Goal: Task Accomplishment & Management: Manage account settings

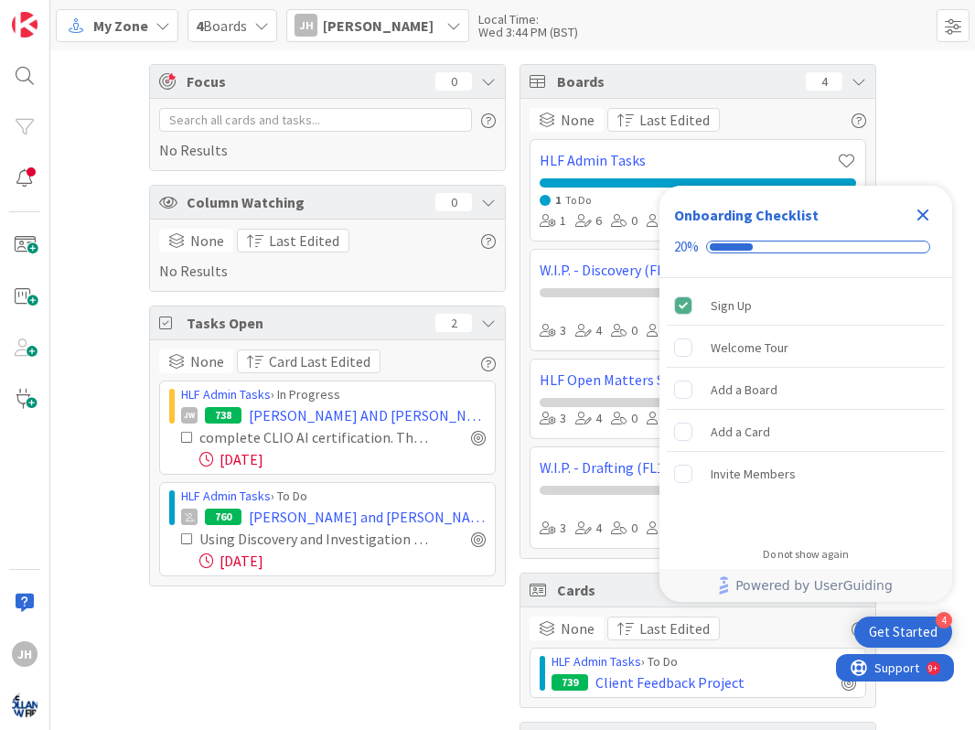
click at [933, 212] on icon "Close Checklist" at bounding box center [923, 215] width 22 height 22
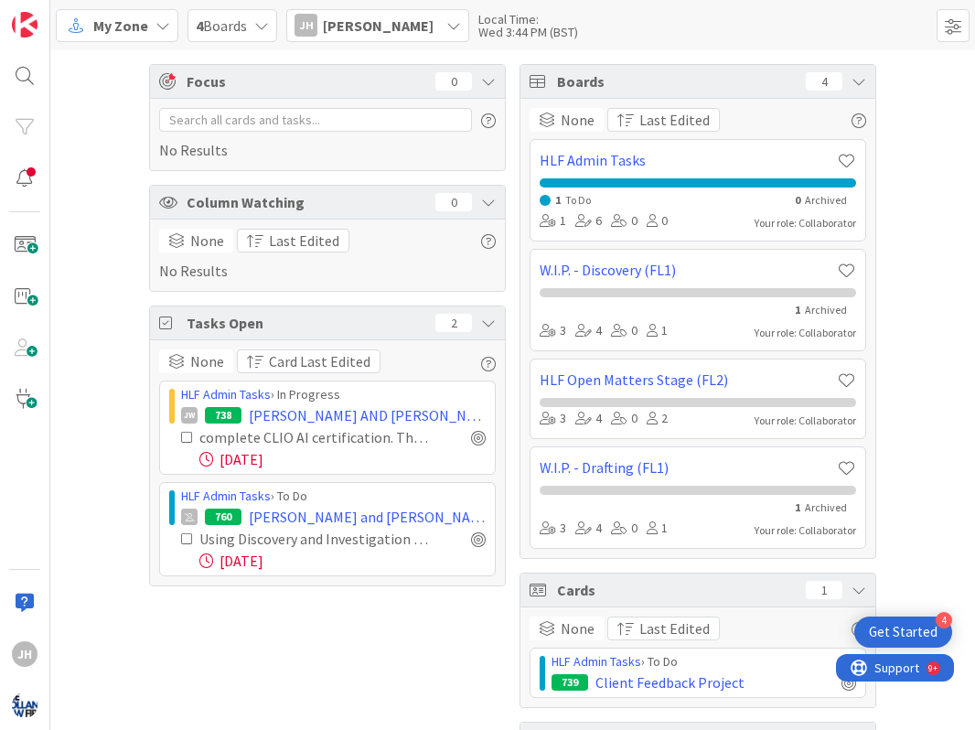
click at [149, 30] on div "My Zone" at bounding box center [117, 25] width 123 height 33
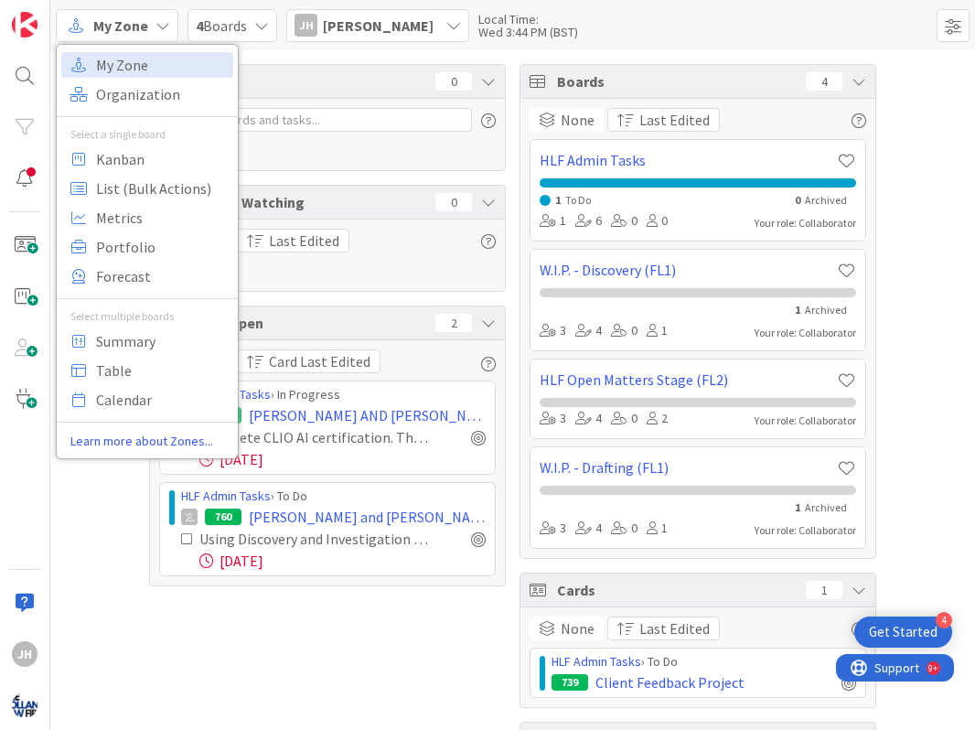
click at [129, 30] on span "My Zone" at bounding box center [120, 26] width 55 height 22
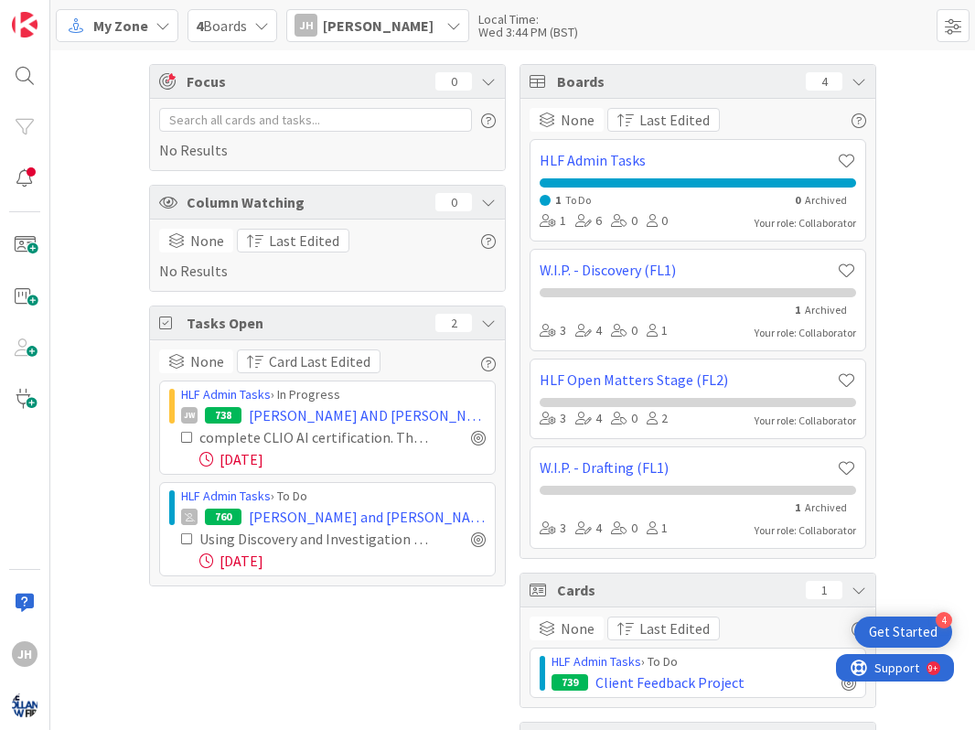
click at [213, 30] on span "4 Boards" at bounding box center [221, 26] width 51 height 22
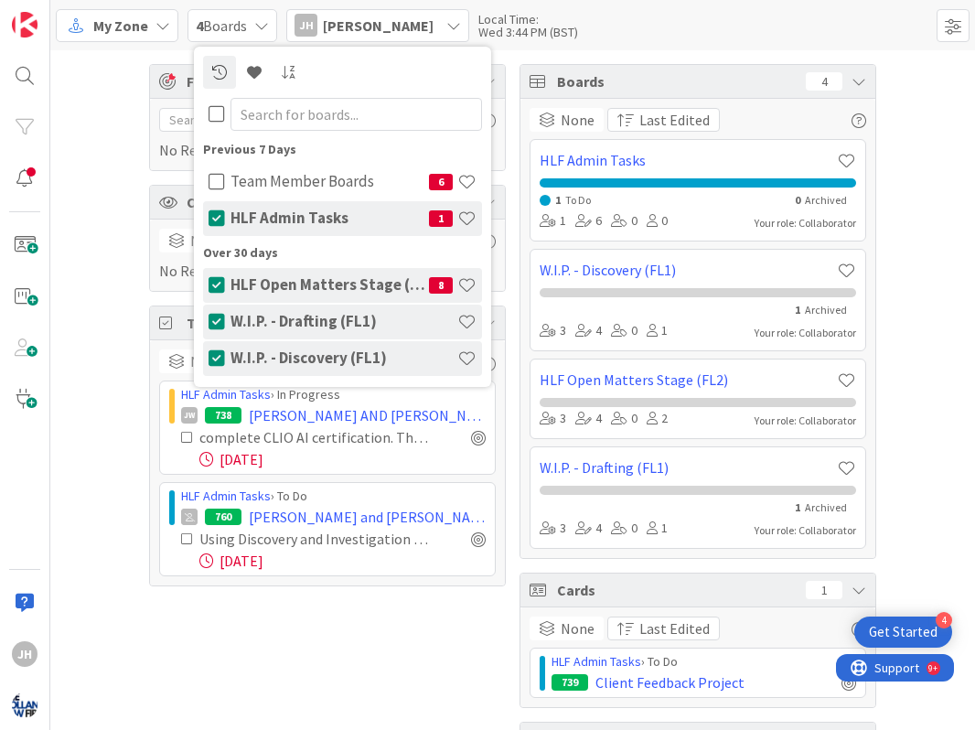
click at [213, 29] on span "4 Boards" at bounding box center [221, 26] width 51 height 22
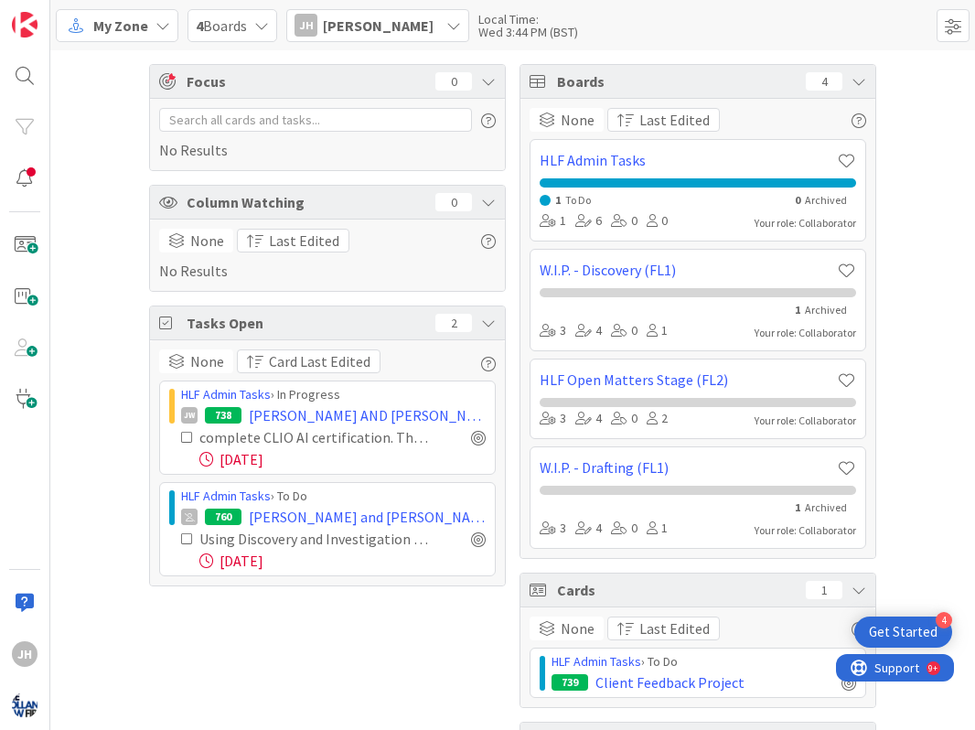
click at [141, 27] on span "My Zone" at bounding box center [120, 26] width 55 height 22
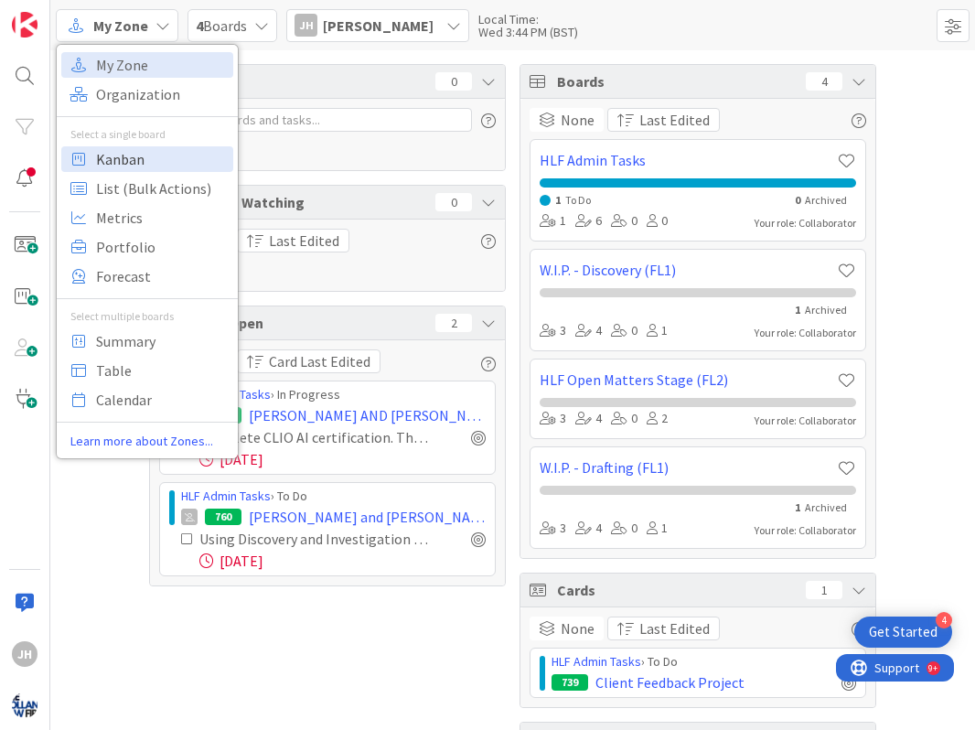
click at [142, 153] on span "Kanban" at bounding box center [162, 158] width 132 height 27
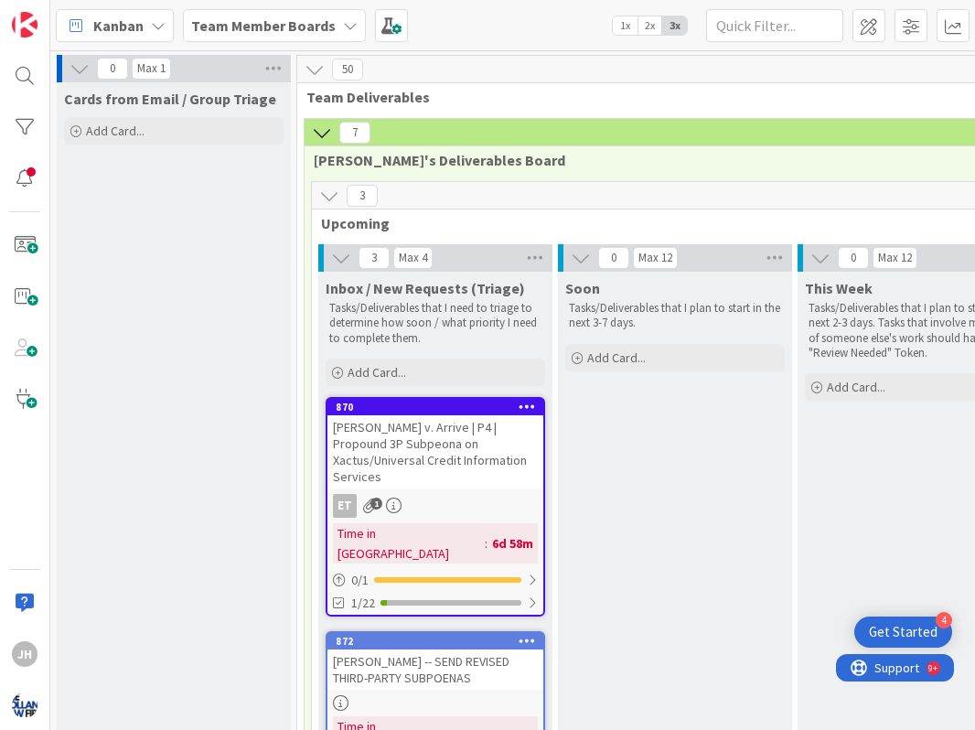
click at [148, 39] on div "Kanban" at bounding box center [115, 25] width 118 height 33
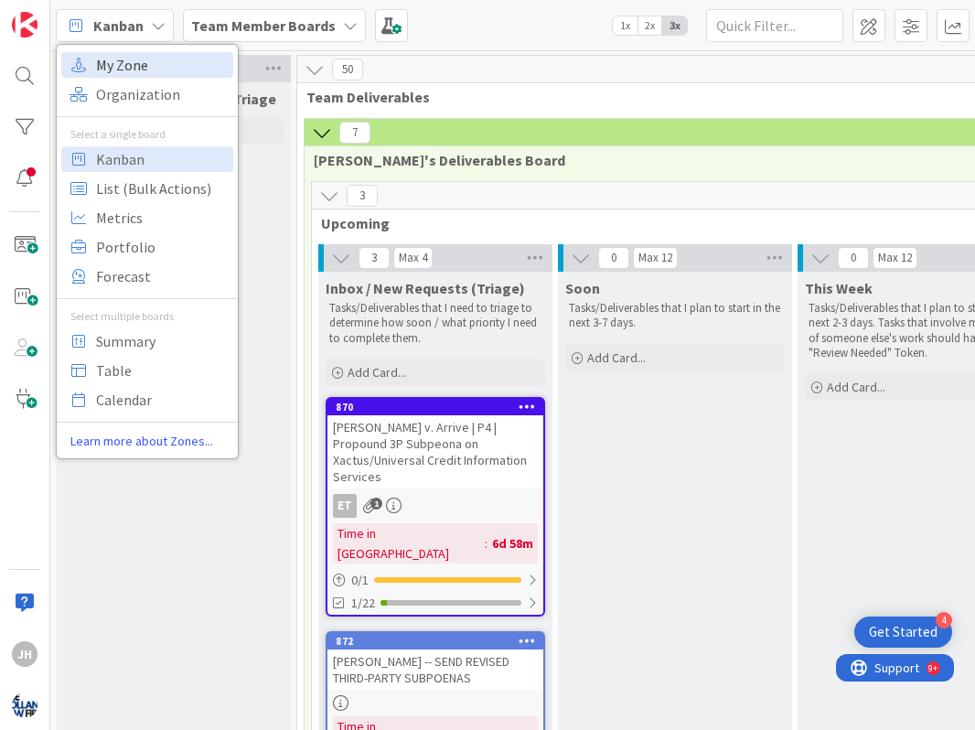
click at [141, 68] on span "My Zone" at bounding box center [162, 64] width 132 height 27
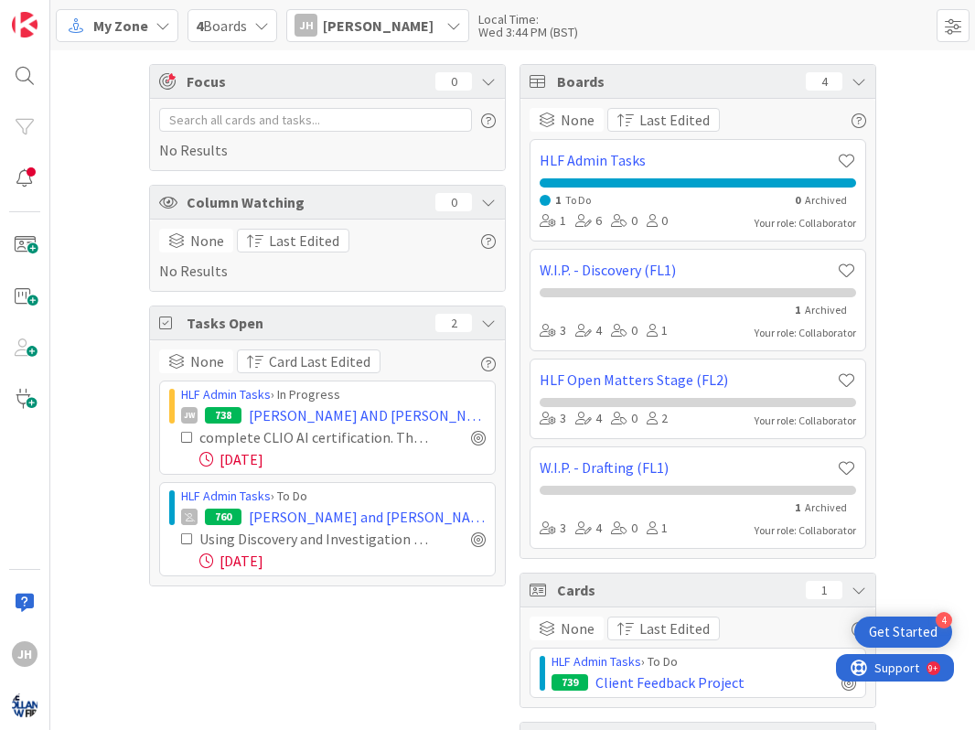
click at [357, 15] on span "Jimmy Holland" at bounding box center [378, 26] width 111 height 22
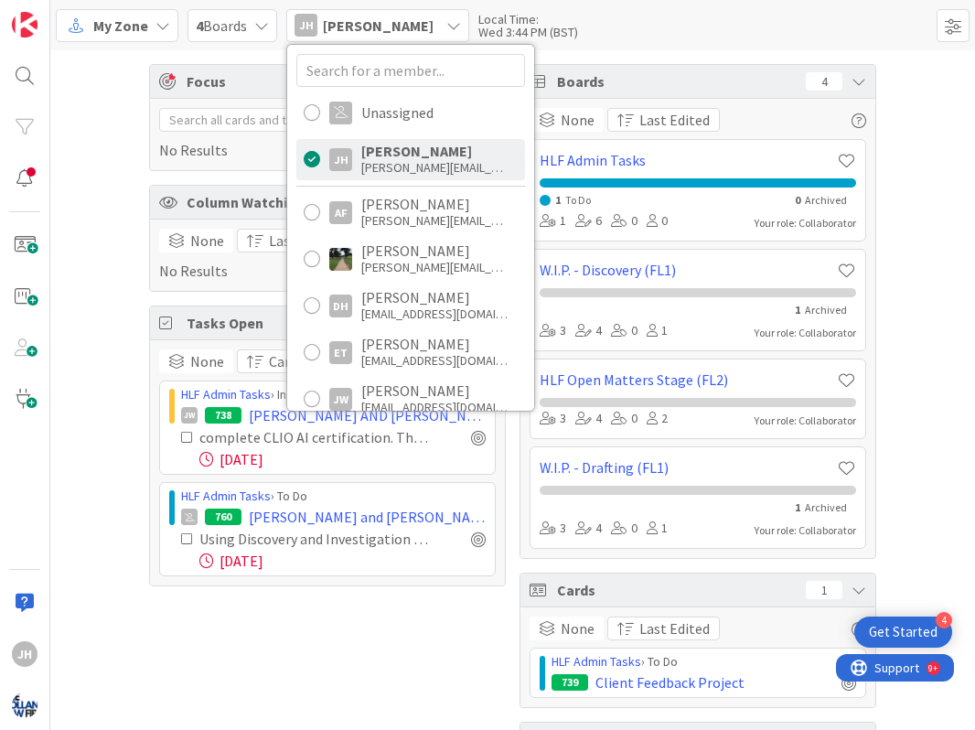
click at [357, 15] on span "Jimmy Holland" at bounding box center [378, 26] width 111 height 22
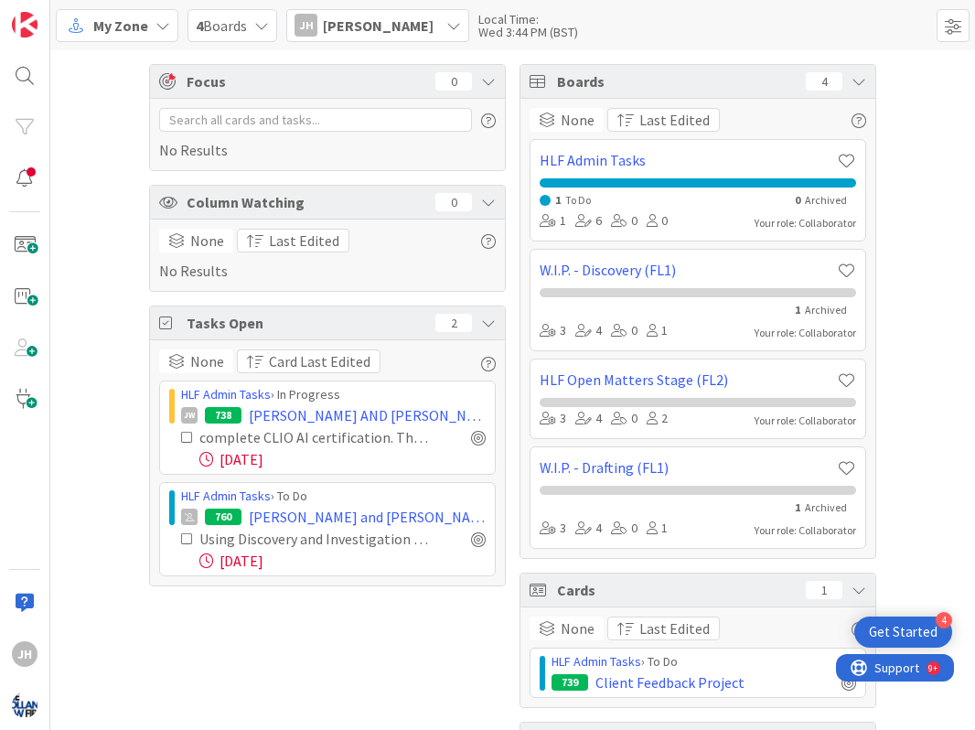
click at [193, 27] on div "4 Boards" at bounding box center [232, 25] width 90 height 33
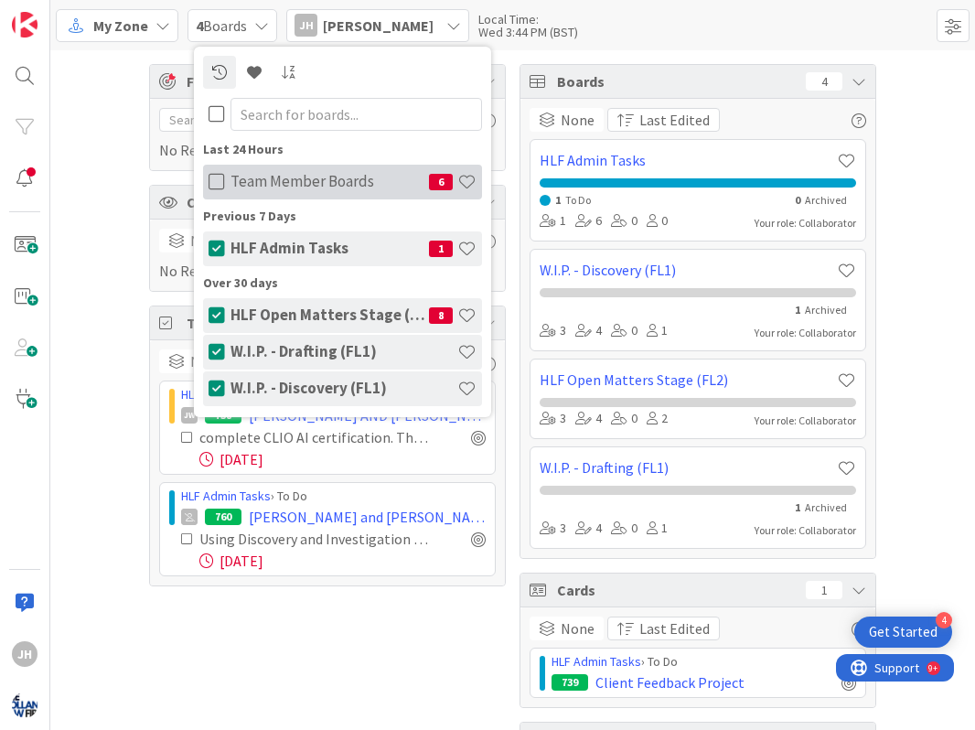
click at [251, 179] on h4 "Team Member Boards" at bounding box center [329, 181] width 198 height 18
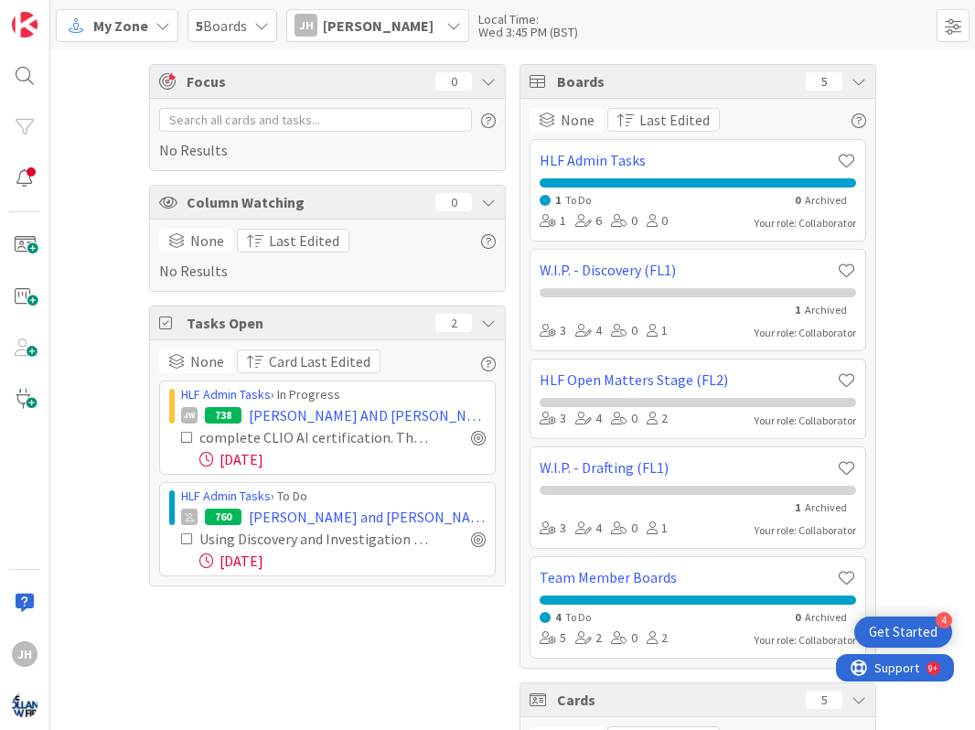
click at [108, 27] on span "My Zone" at bounding box center [120, 26] width 55 height 22
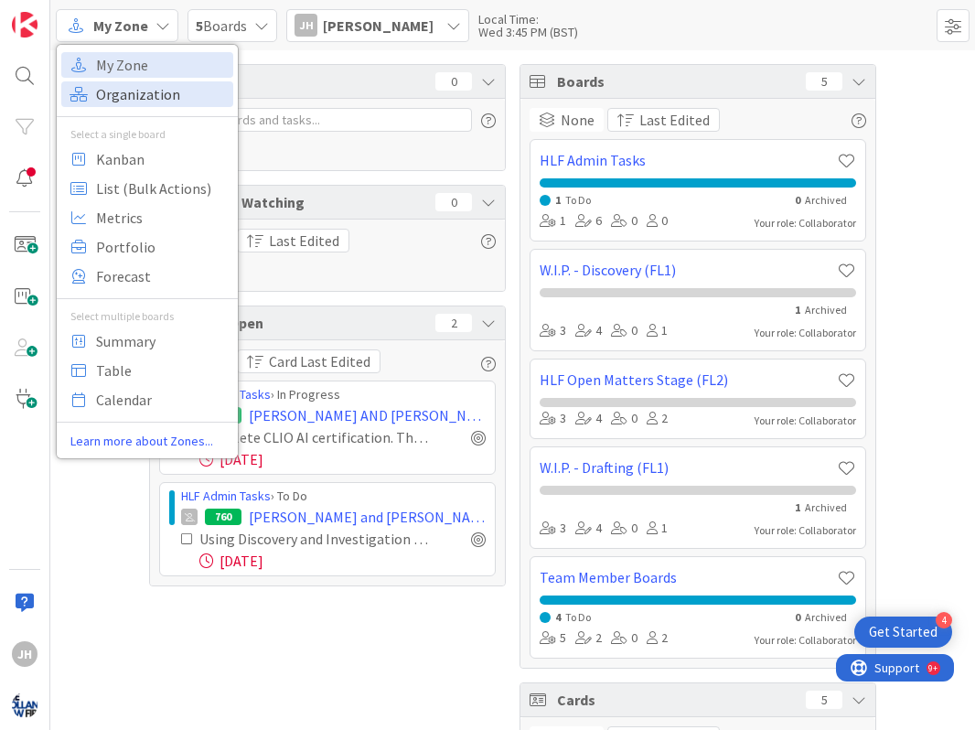
click at [136, 103] on span "Organization" at bounding box center [162, 93] width 132 height 27
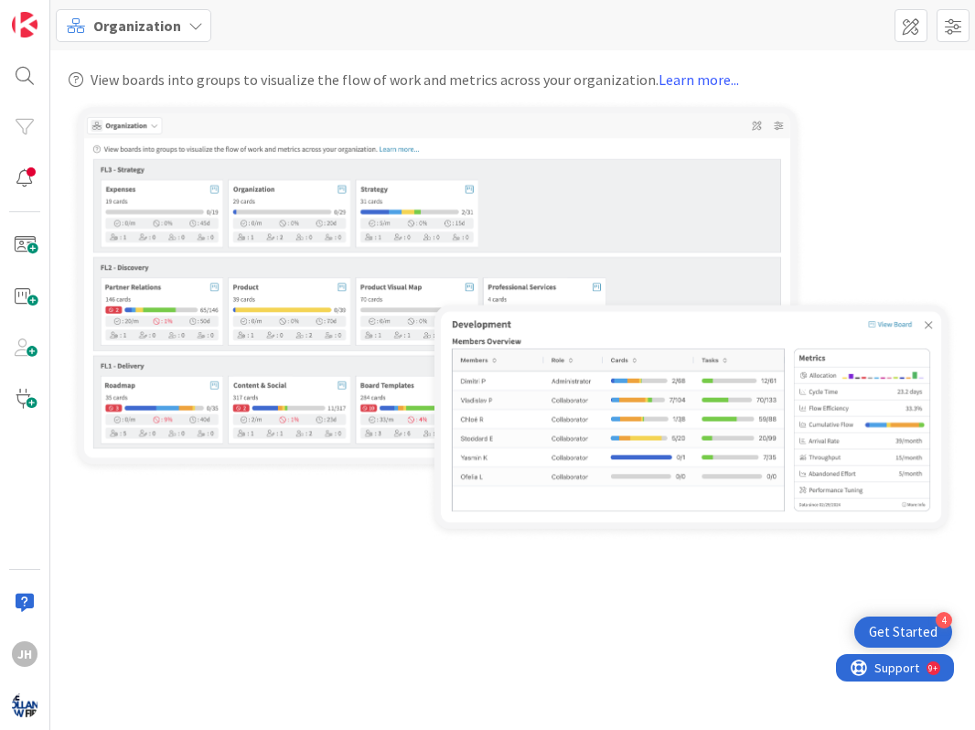
click at [97, 29] on span "Organization" at bounding box center [137, 26] width 88 height 22
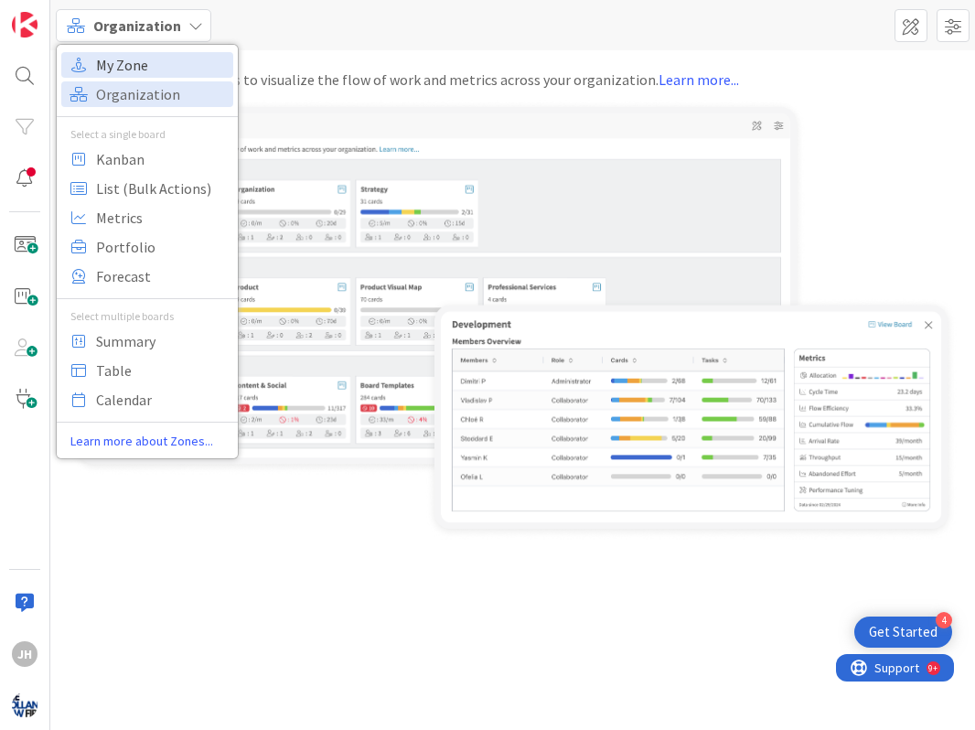
click at [98, 57] on span "My Zone" at bounding box center [162, 64] width 132 height 27
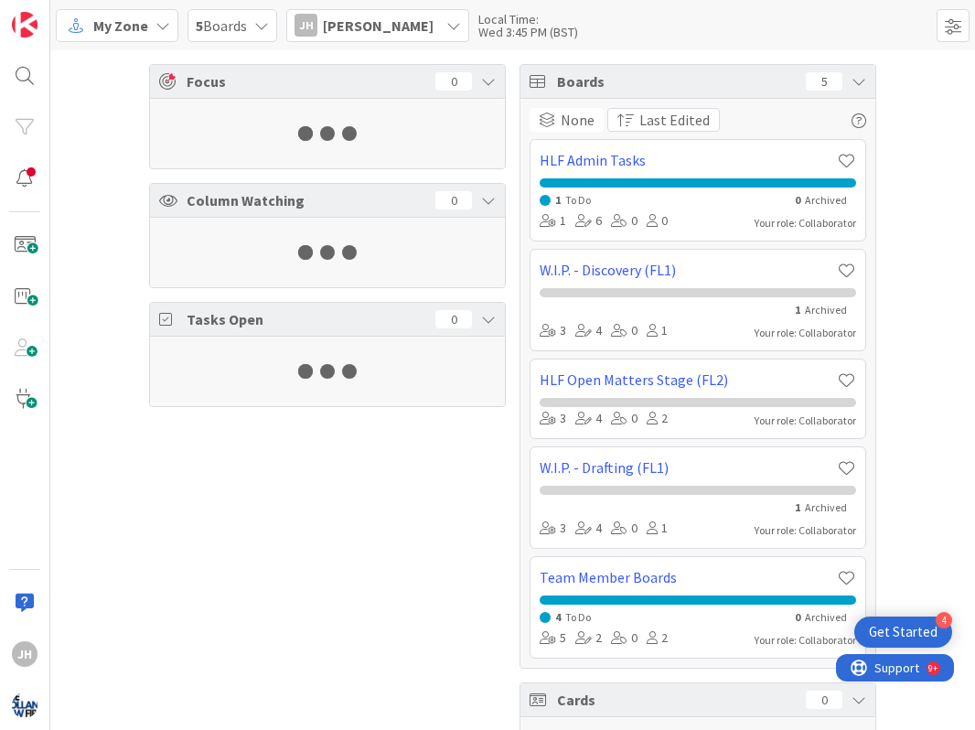
click at [223, 29] on span "5 Boards" at bounding box center [221, 26] width 51 height 22
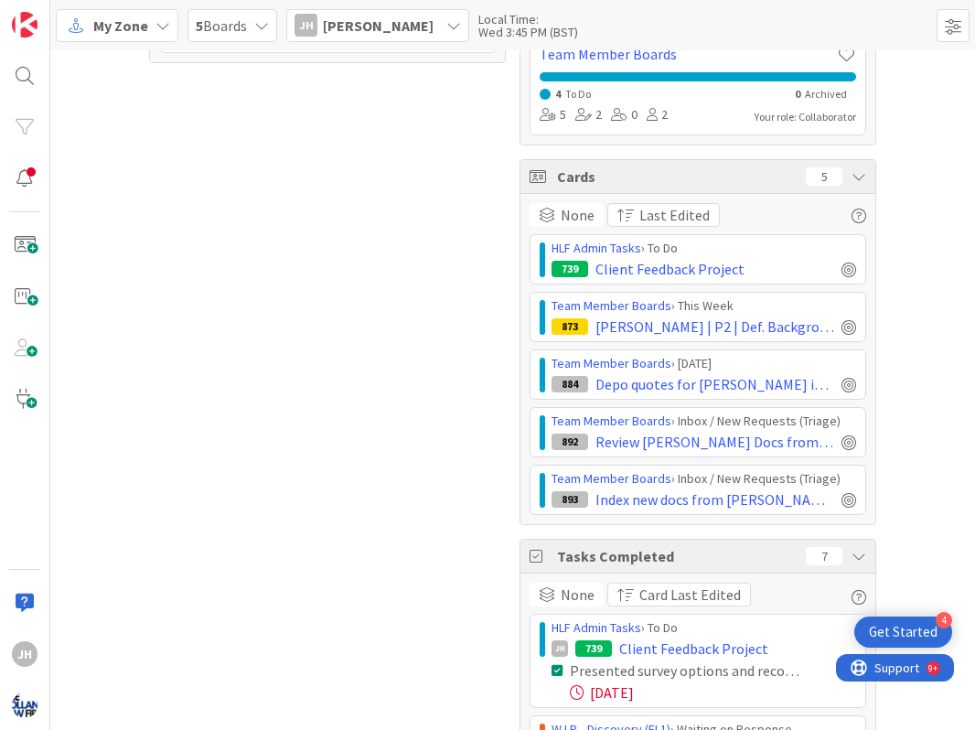
scroll to position [522, 0]
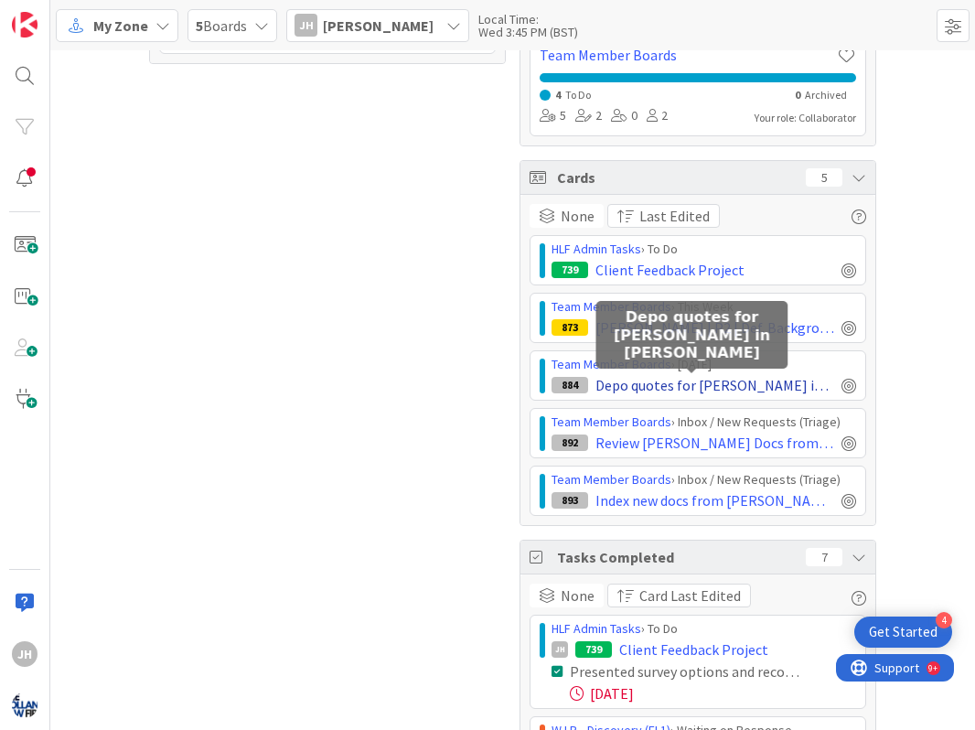
click at [766, 381] on span "Depo quotes for Joe in Johnson" at bounding box center [714, 385] width 239 height 22
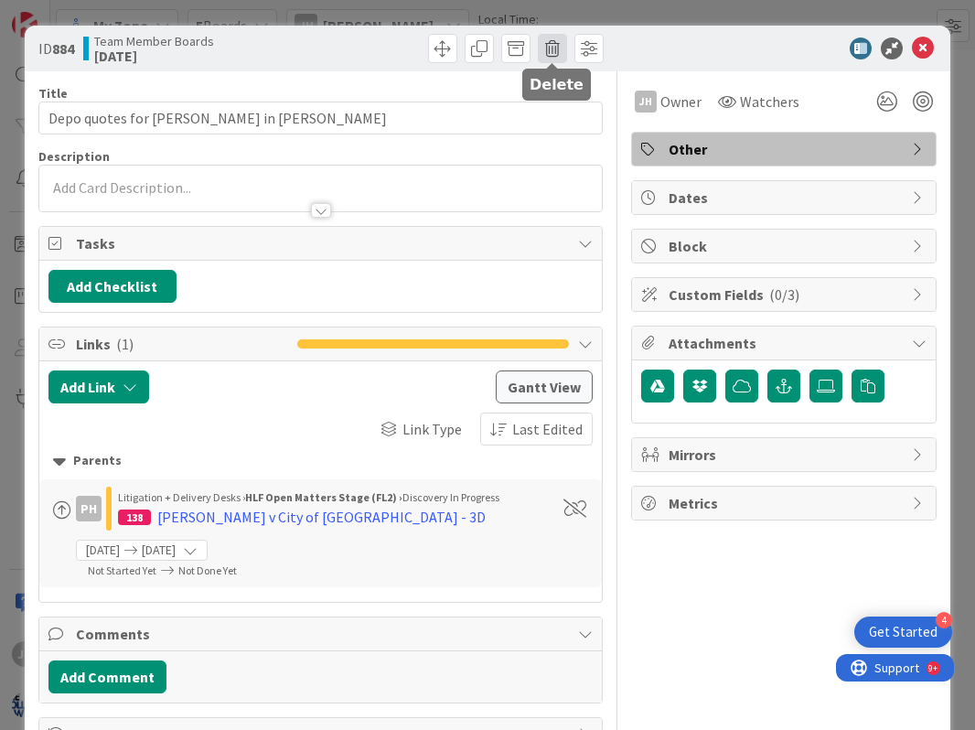
click at [558, 47] on span at bounding box center [552, 48] width 29 height 29
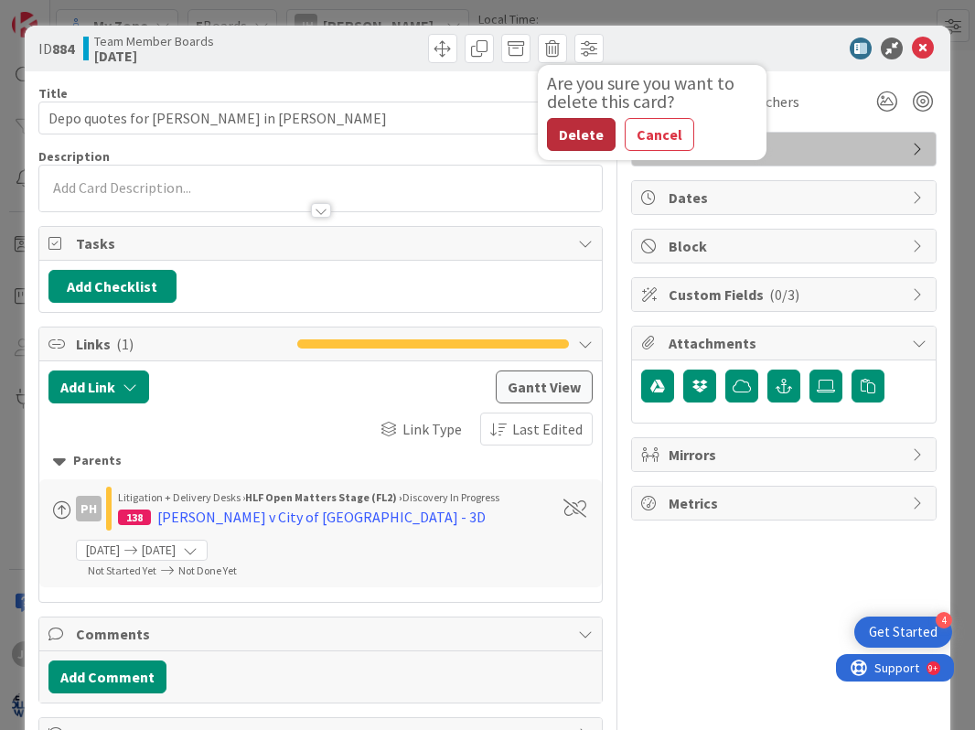
click at [589, 135] on button "Delete" at bounding box center [581, 134] width 69 height 33
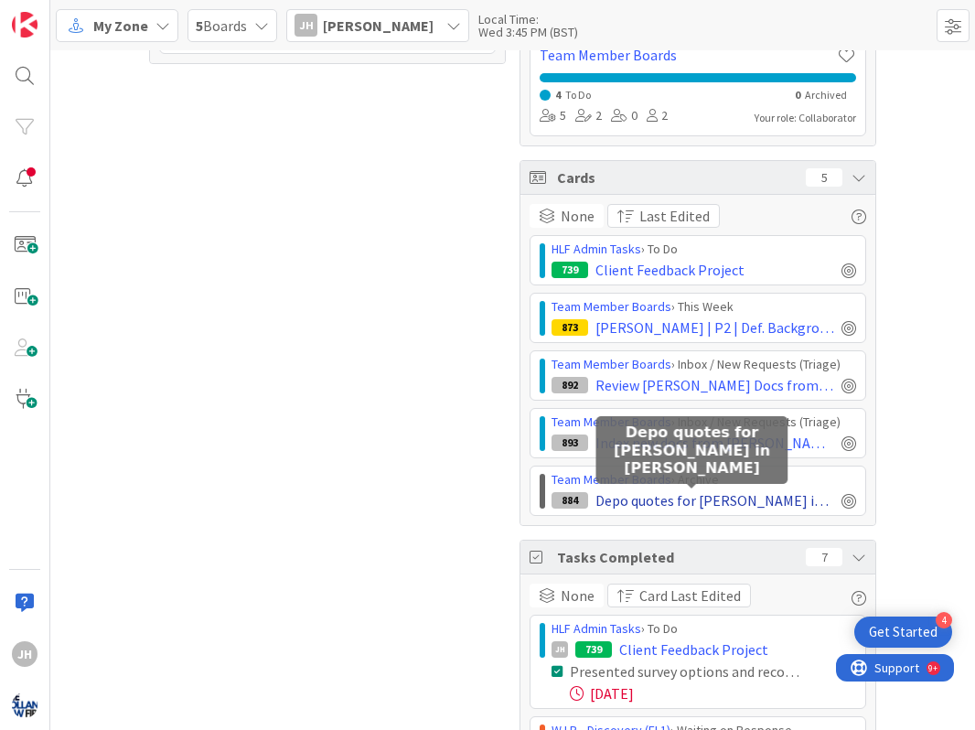
click at [755, 502] on span "Depo quotes for Joe in Johnson" at bounding box center [714, 500] width 239 height 22
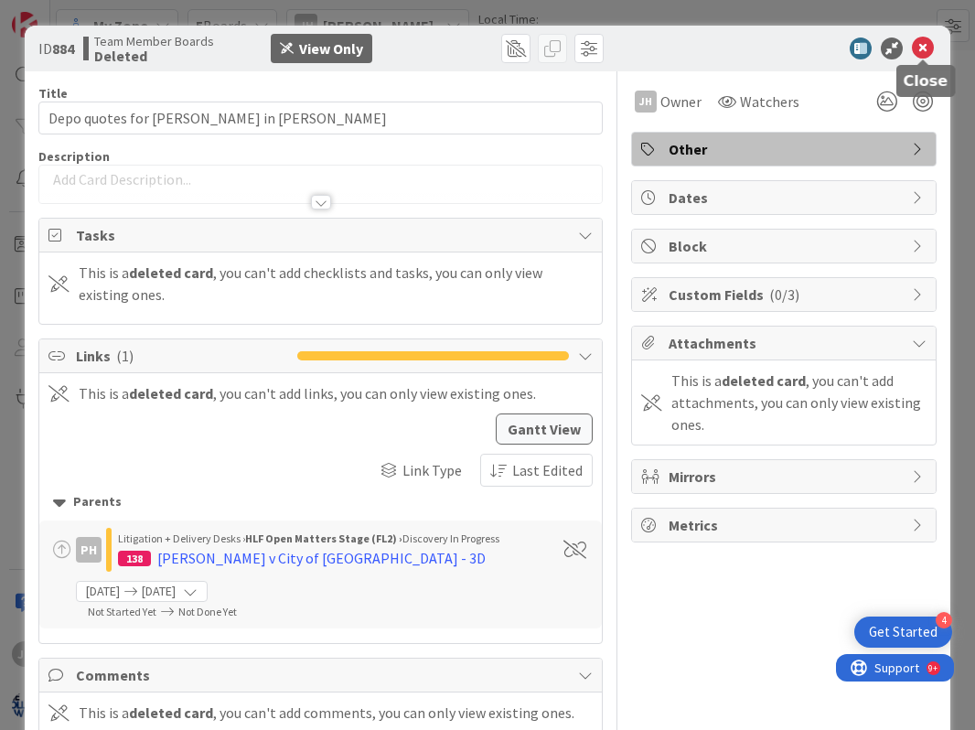
click at [925, 49] on icon at bounding box center [923, 48] width 22 height 22
